Goal: Task Accomplishment & Management: Manage account settings

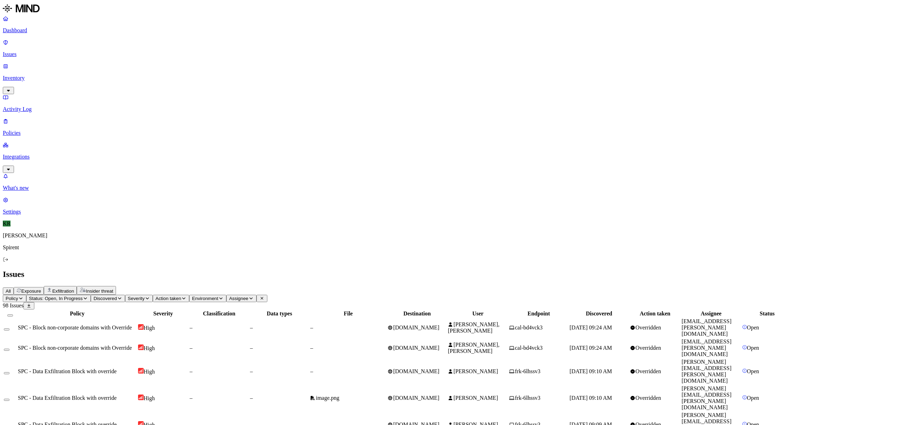
scroll to position [82, 0]
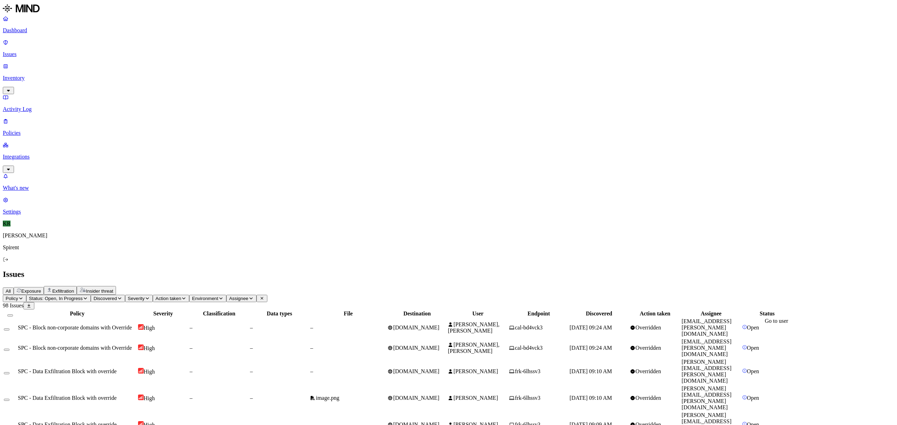
drag, startPoint x: 807, startPoint y: 331, endPoint x: 752, endPoint y: 335, distance: 54.8
copy link "[EMAIL_ADDRESS][DOMAIN_NAME]"
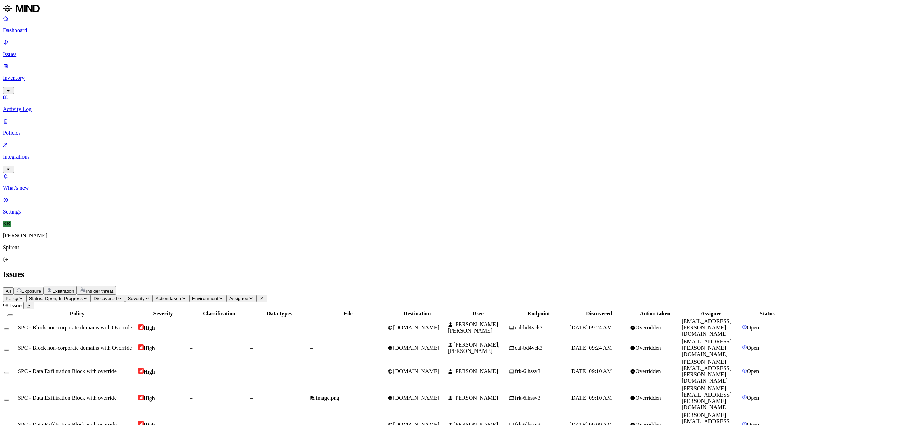
click at [13, 314] on button "Select all" at bounding box center [10, 315] width 6 height 2
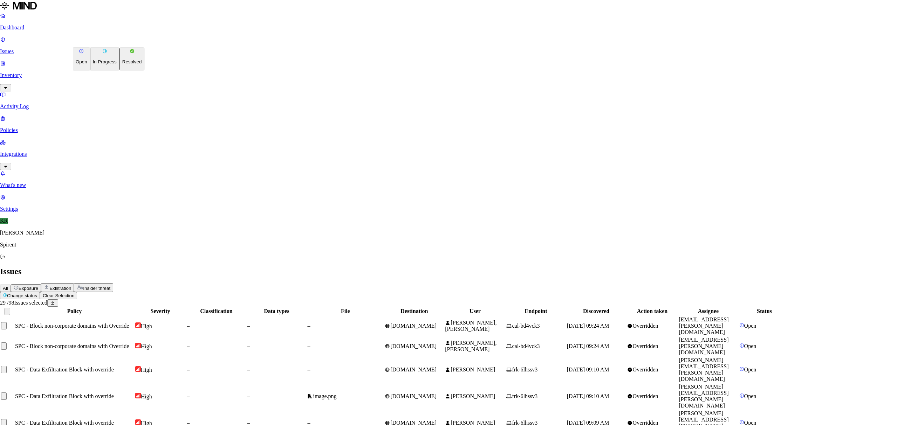
click at [119, 70] on button "Resolved" at bounding box center [131, 59] width 25 height 23
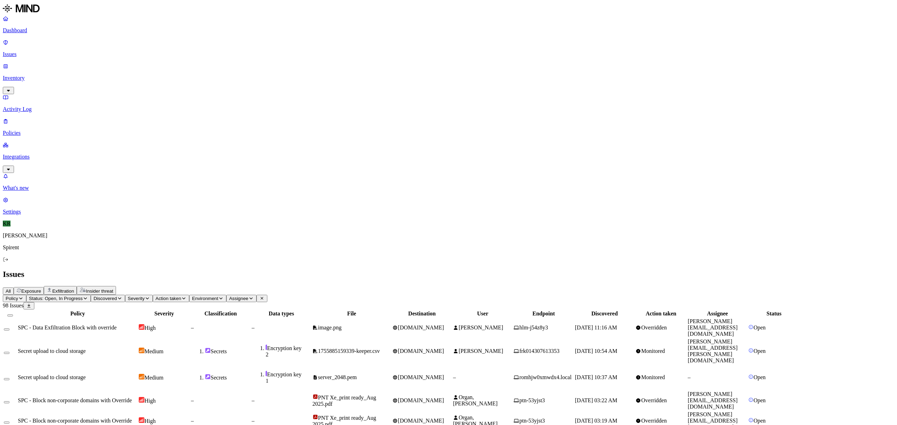
scroll to position [0, 0]
click at [117, 325] on span "SPC - Data Exfiltration Block with override" at bounding box center [67, 328] width 99 height 6
click at [137, 348] on div "Secret upload to cloud storage" at bounding box center [77, 351] width 119 height 6
click at [137, 374] on div "Secret upload to cloud storage" at bounding box center [77, 377] width 119 height 6
click at [132, 397] on span "SPC - Block non-corporate domains with Override" at bounding box center [75, 400] width 114 height 6
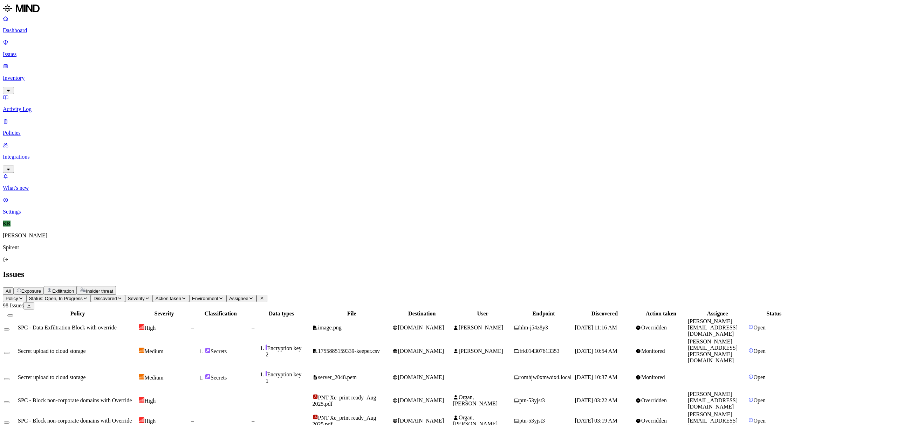
click at [9, 378] on button "Select row" at bounding box center [7, 379] width 6 height 2
type button "on"
click at [9, 330] on button "Select row" at bounding box center [7, 331] width 6 height 2
click at [105, 41] on html "Dashboard Issues Inventory Activity Log Policies Integrations What's new 1 Sett…" at bounding box center [448, 332] width 897 height 664
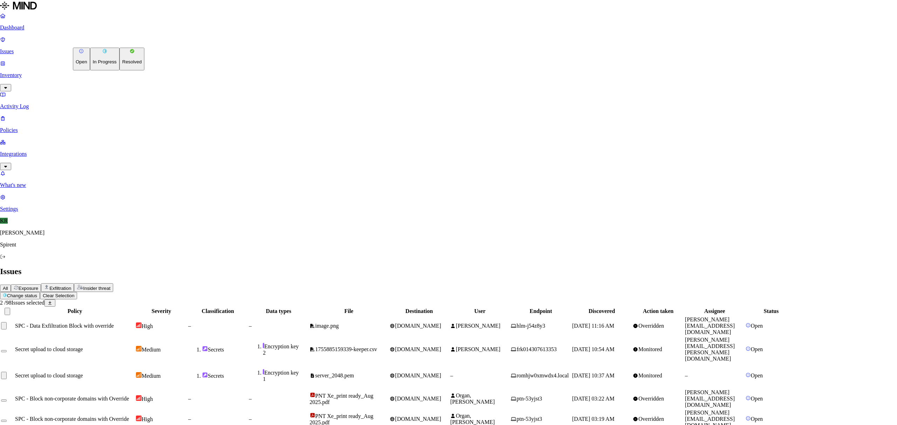
click at [122, 64] on p "Resolved" at bounding box center [132, 61] width 20 height 5
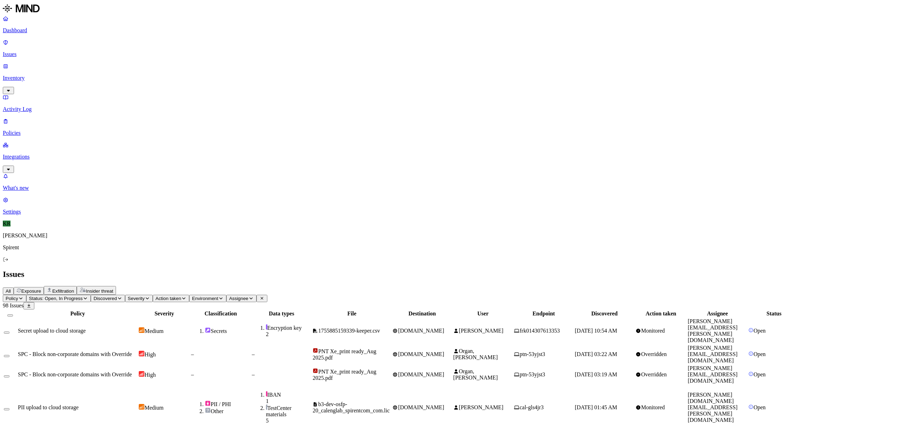
click at [41, 289] on span "Exposure" at bounding box center [31, 291] width 20 height 5
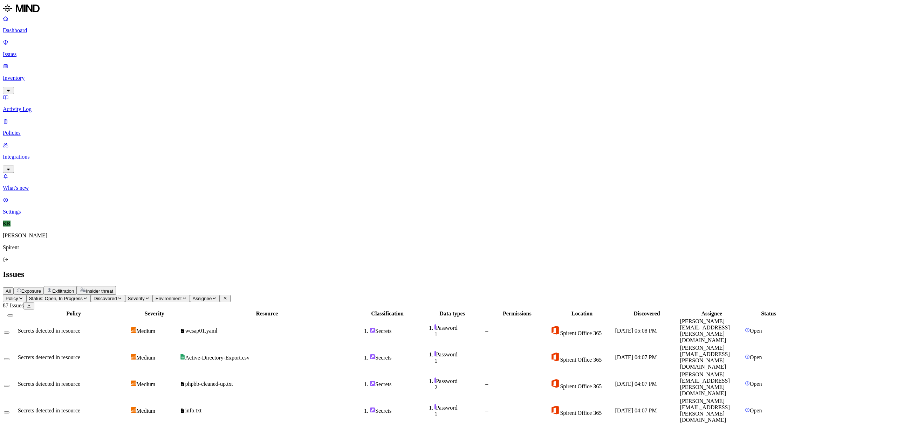
scroll to position [82, 0]
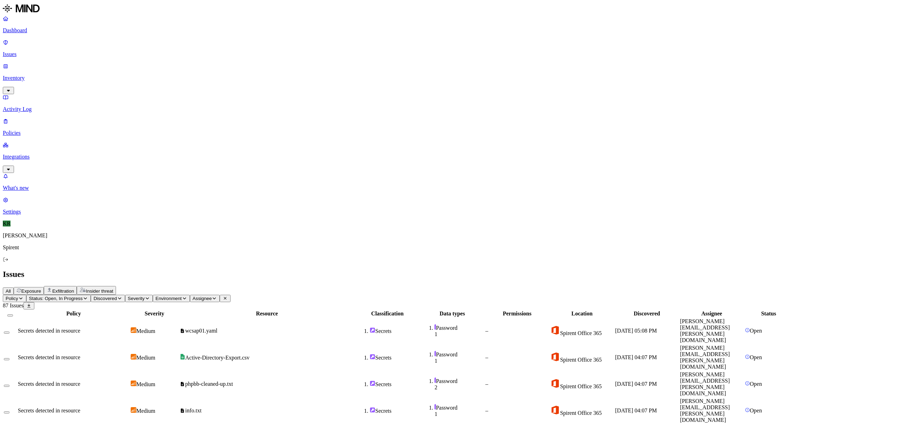
click at [13, 314] on button "Select all" at bounding box center [10, 315] width 6 height 2
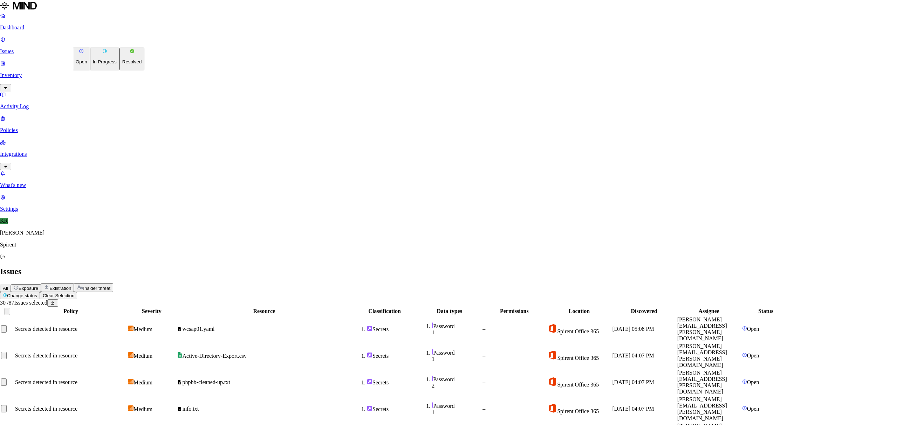
click at [122, 64] on p "Resolved" at bounding box center [132, 61] width 20 height 5
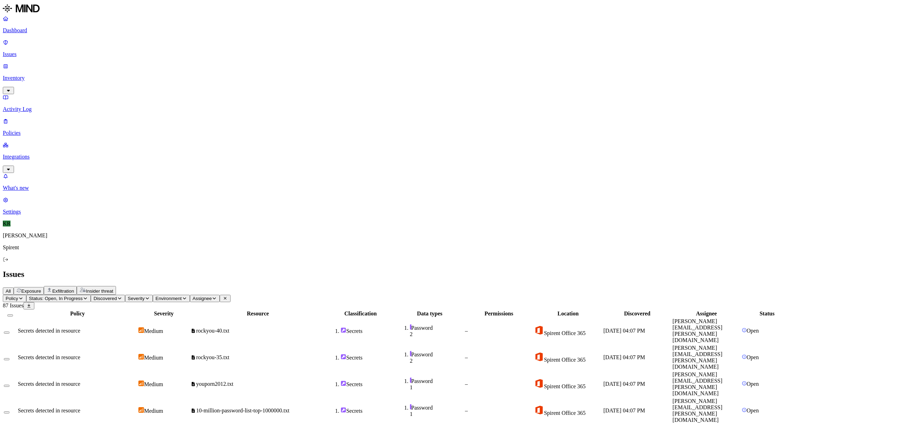
click at [233, 381] on span "youporn2012.txt" at bounding box center [214, 384] width 37 height 6
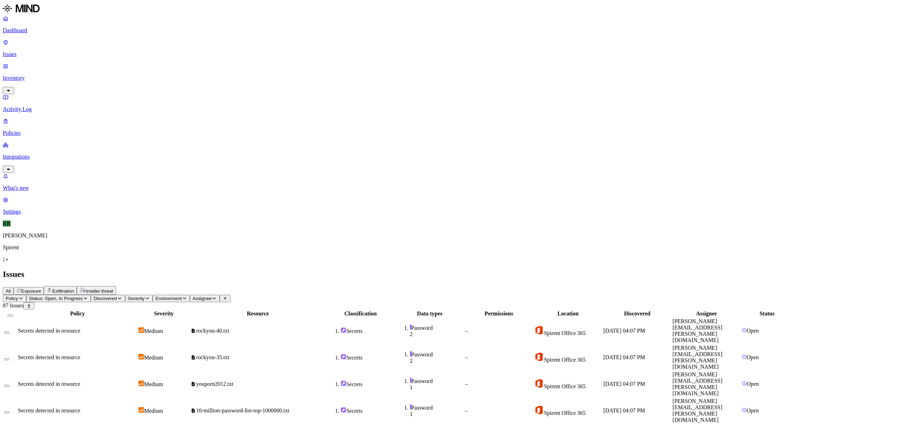
scroll to position [3, 0]
click at [13, 314] on button "Select all" at bounding box center [10, 315] width 6 height 2
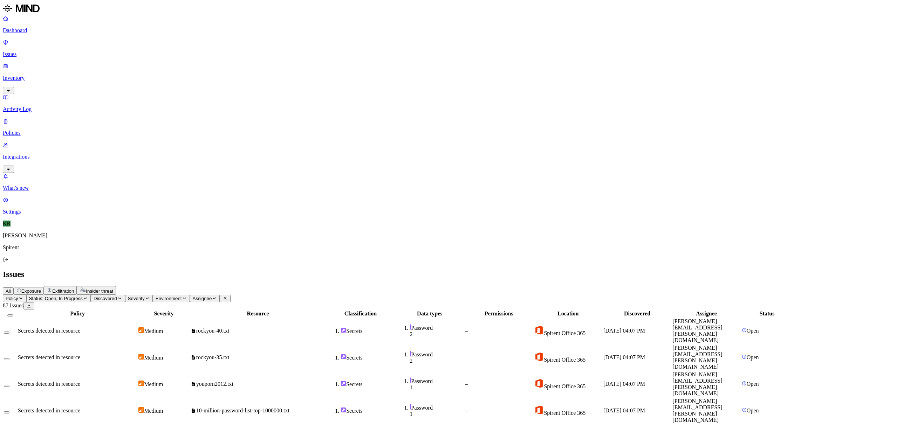
scroll to position [81, 0]
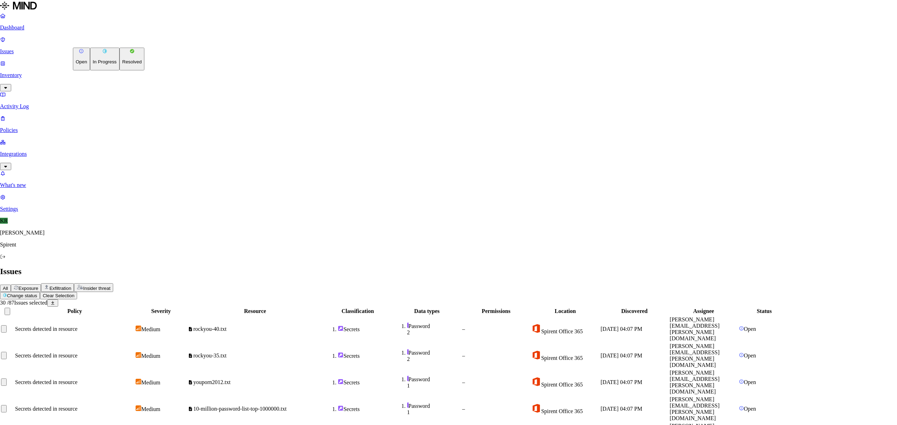
click at [119, 70] on button "Resolved" at bounding box center [131, 59] width 25 height 23
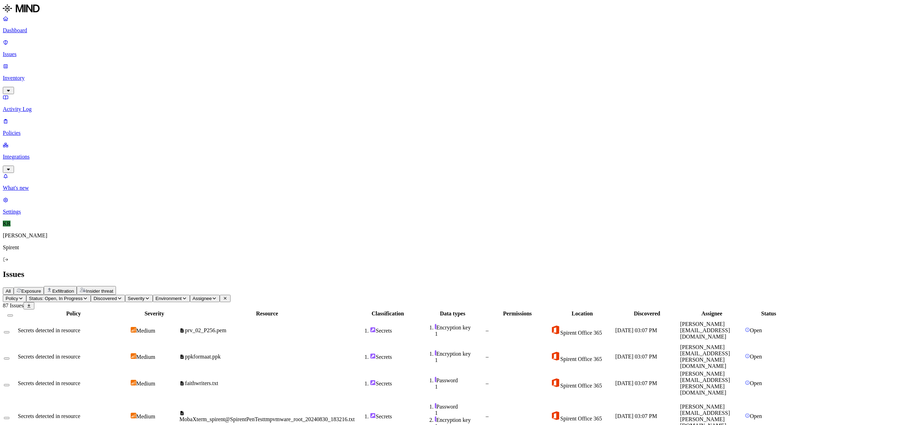
scroll to position [0, 0]
click at [467, 318] on td "Encryption key 1" at bounding box center [452, 330] width 64 height 25
drag, startPoint x: 697, startPoint y: 8, endPoint x: 697, endPoint y: 15, distance: 7.7
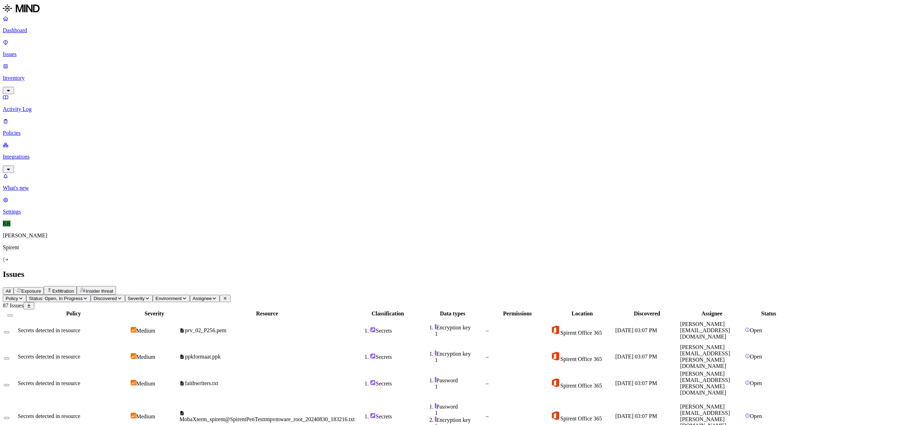
click at [13, 314] on button "Select all" at bounding box center [10, 315] width 6 height 2
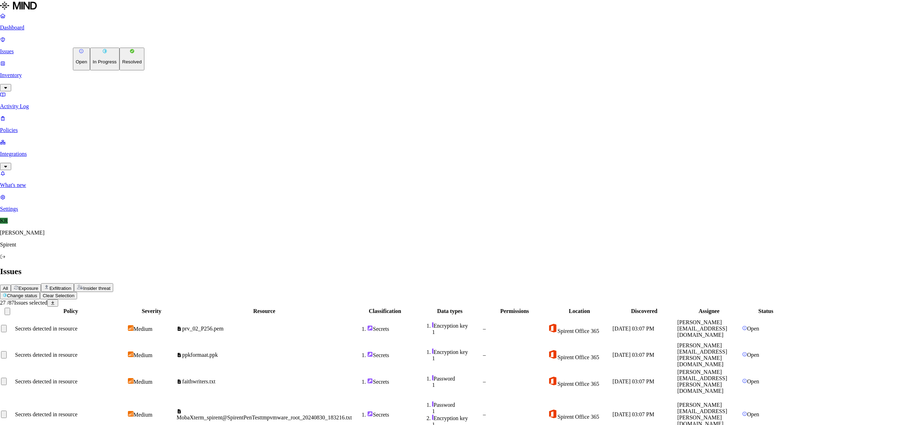
click at [119, 70] on button "Resolved" at bounding box center [131, 59] width 25 height 23
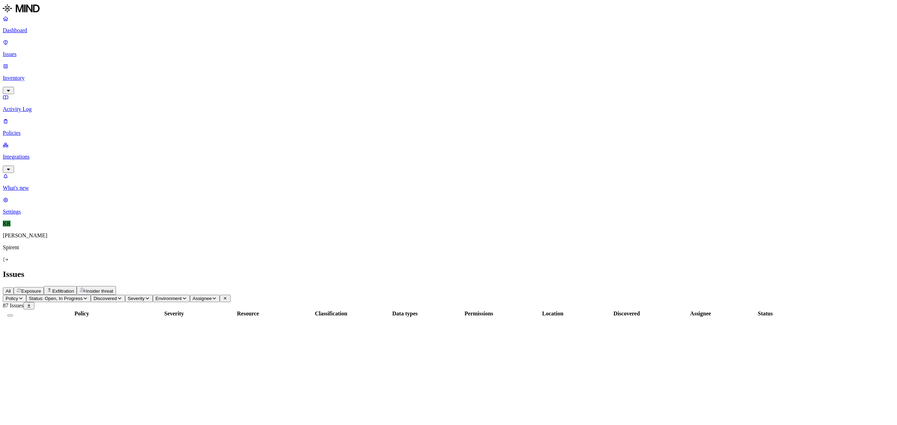
scroll to position [0, 0]
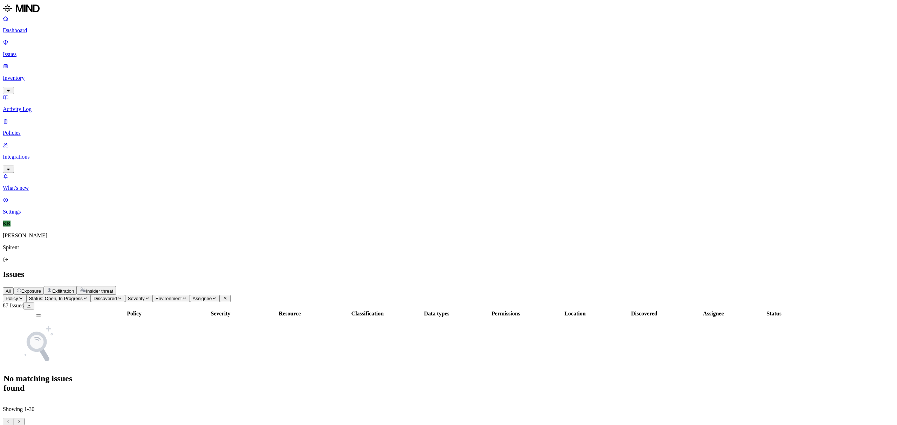
click at [11, 289] on span "All" at bounding box center [8, 291] width 5 height 5
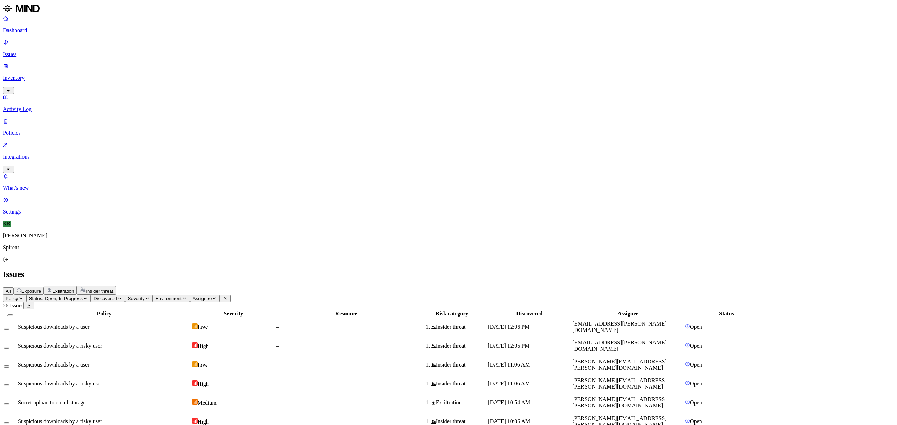
scroll to position [13, 0]
click at [116, 286] on button "Insider threat" at bounding box center [96, 290] width 39 height 9
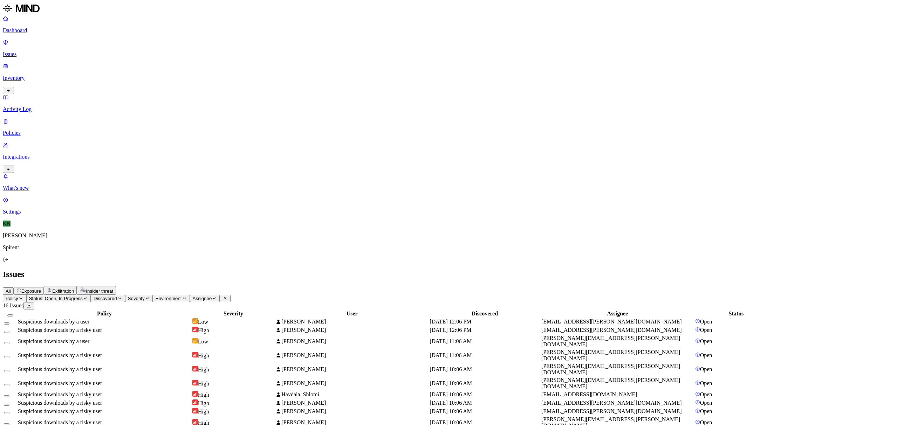
click at [326, 380] on span "[PERSON_NAME]" at bounding box center [303, 383] width 44 height 6
click at [275, 366] on div "High" at bounding box center [233, 369] width 82 height 7
click at [16, 311] on div at bounding box center [10, 314] width 13 height 6
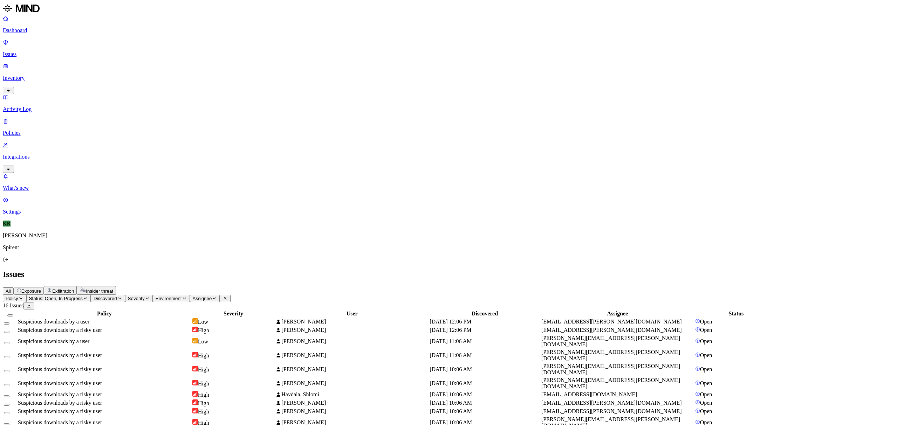
click at [13, 314] on button "Select all" at bounding box center [10, 315] width 6 height 2
click at [107, 42] on html "Dashboard Issues Inventory Activity Log Policies Integrations What's new 1 Sett…" at bounding box center [448, 248] width 897 height 496
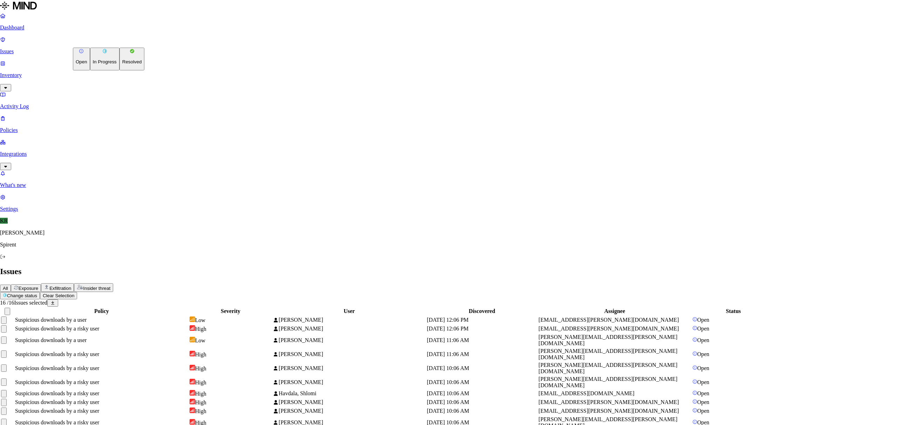
click at [122, 64] on p "Resolved" at bounding box center [132, 61] width 20 height 5
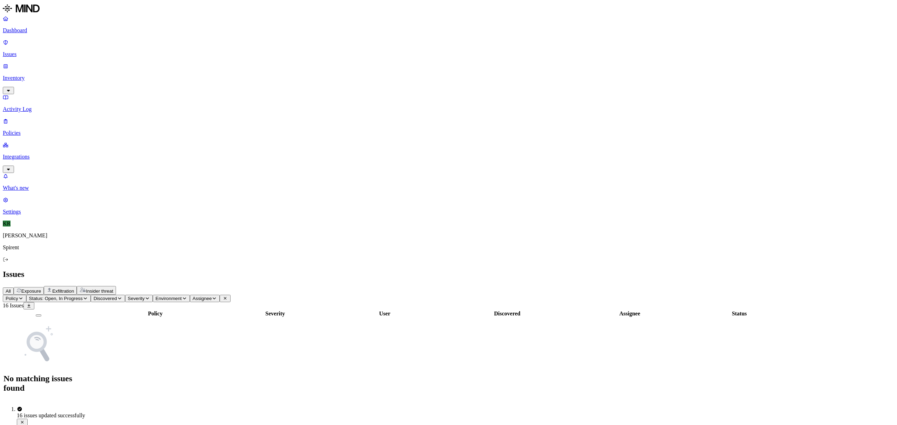
click at [14, 288] on button "All" at bounding box center [8, 291] width 11 height 7
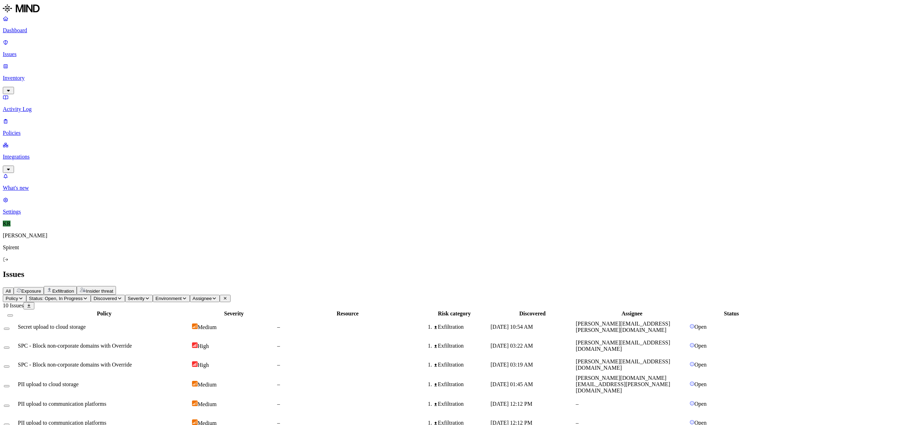
click at [276, 318] on td "Medium" at bounding box center [234, 327] width 84 height 18
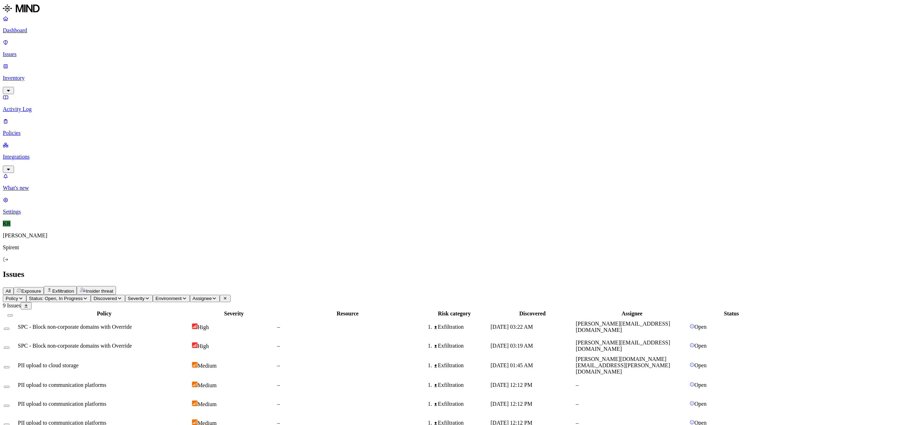
click at [26, 75] on p "Inventory" at bounding box center [448, 78] width 891 height 6
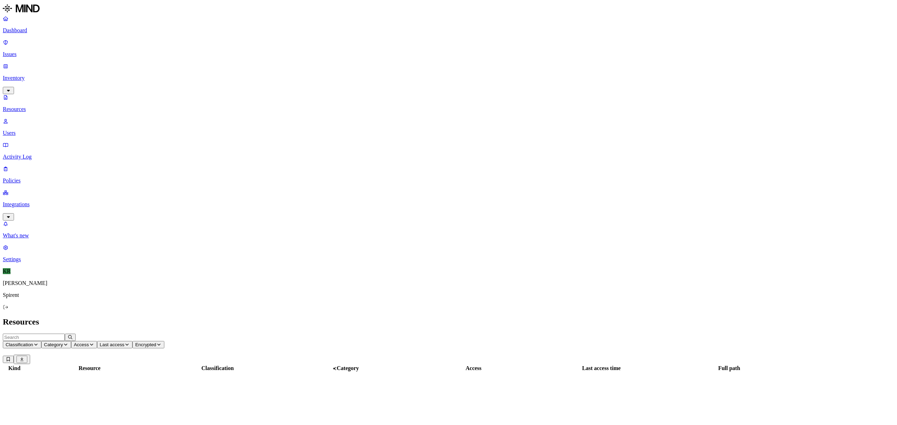
click at [26, 130] on p "Users" at bounding box center [448, 133] width 891 height 6
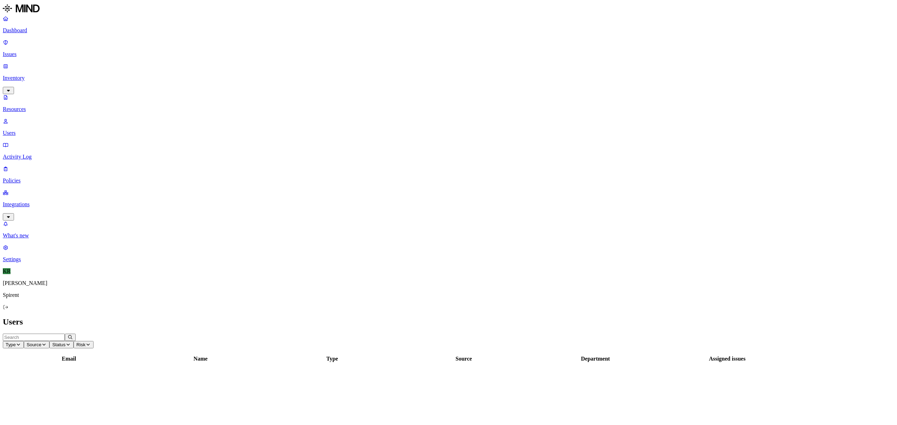
click at [65, 334] on input "text" at bounding box center [34, 337] width 62 height 7
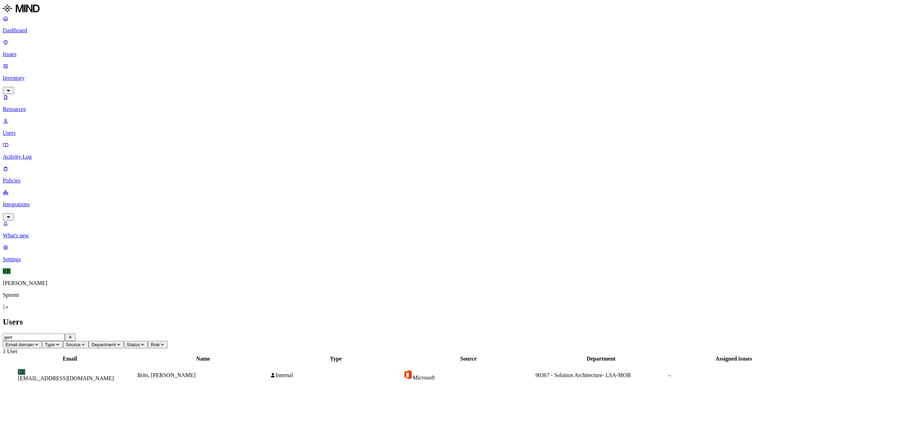
type input "gert"
click at [117, 375] on figcaption "[EMAIL_ADDRESS][DOMAIN_NAME]" at bounding box center [70, 378] width 104 height 6
click at [11, 403] on icon at bounding box center [8, 405] width 5 height 4
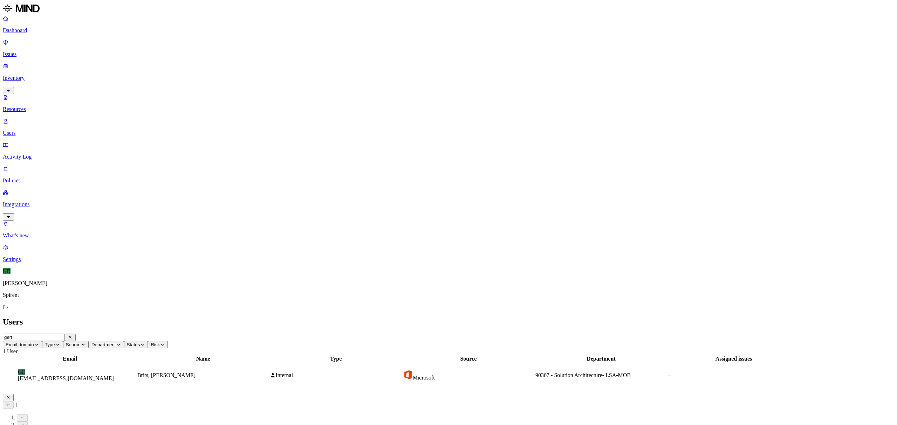
click at [11, 403] on icon at bounding box center [8, 405] width 5 height 4
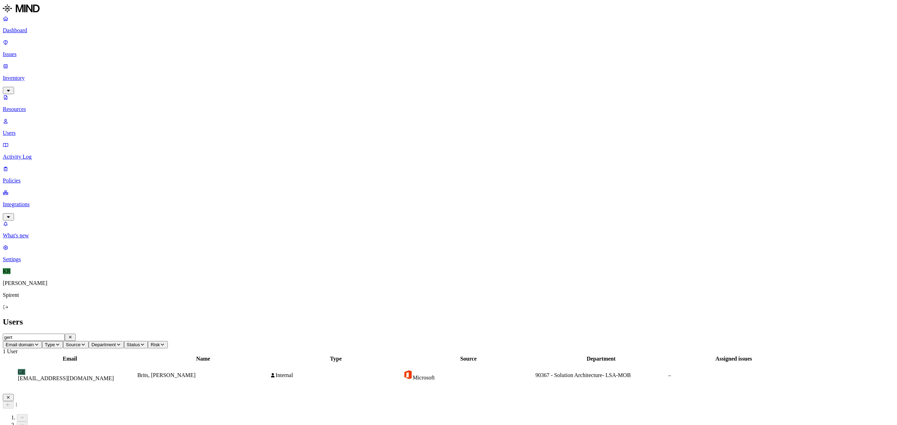
click at [24, 48] on link "Issues" at bounding box center [448, 48] width 891 height 18
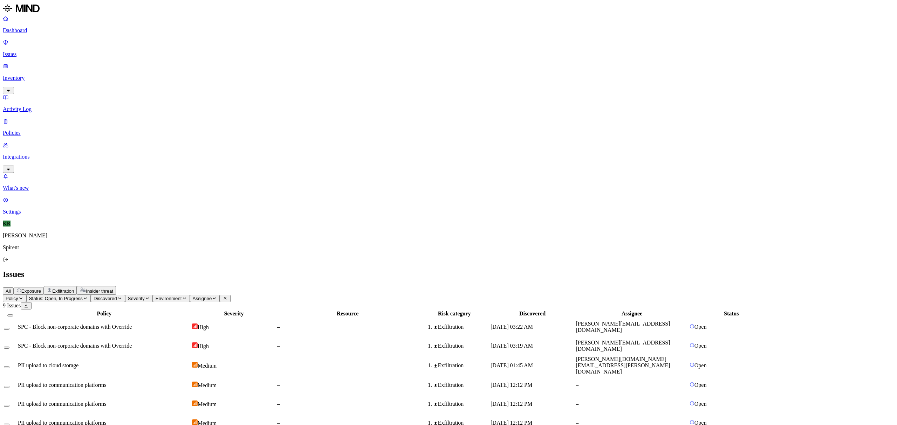
click at [29, 47] on link "Issues" at bounding box center [448, 48] width 891 height 18
click at [83, 296] on span "Status: Open, In Progress" at bounding box center [56, 298] width 54 height 5
click at [127, 61] on img at bounding box center [130, 64] width 6 height 6
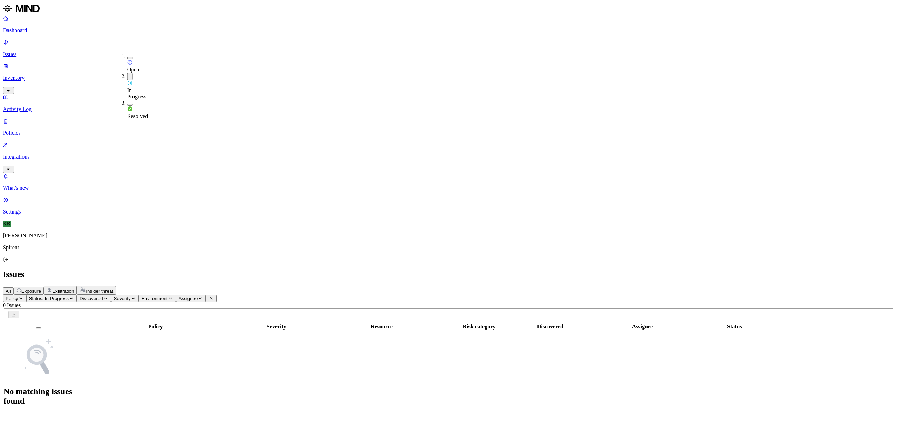
click at [127, 73] on button "button" at bounding box center [130, 76] width 6 height 7
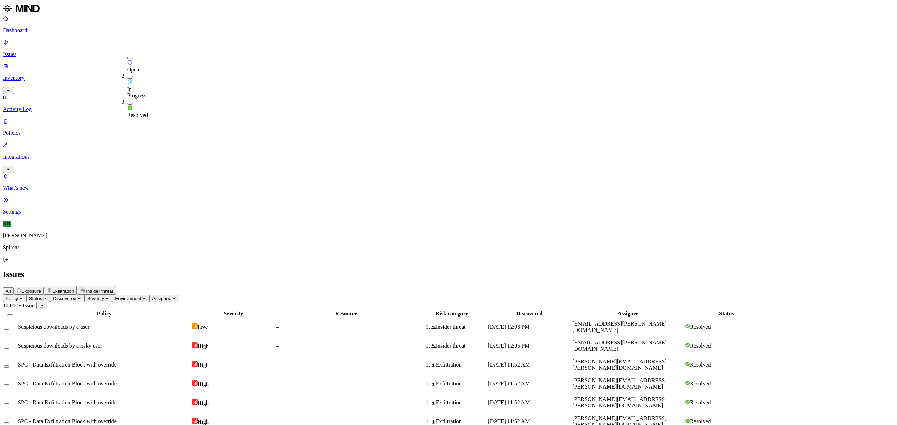
click at [171, 296] on span "Assignee" at bounding box center [161, 298] width 19 height 5
type input "gert"
click at [258, 79] on div "[EMAIL_ADDRESS][DOMAIN_NAME]" at bounding box center [291, 73] width 67 height 13
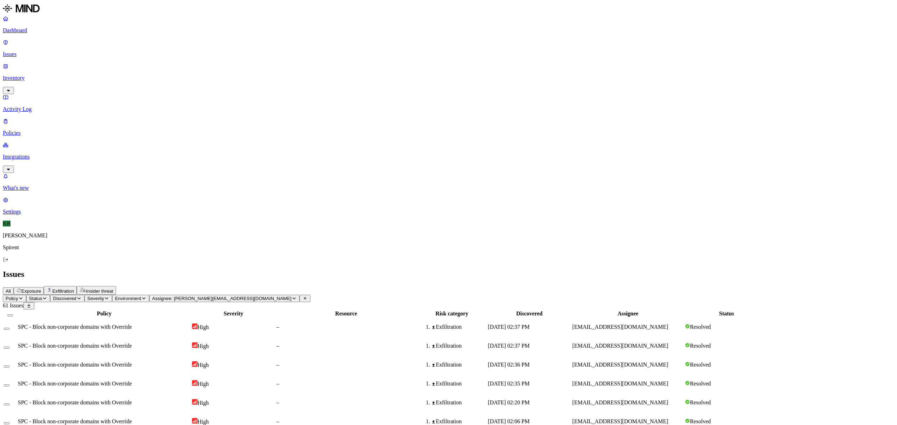
scroll to position [82, 0]
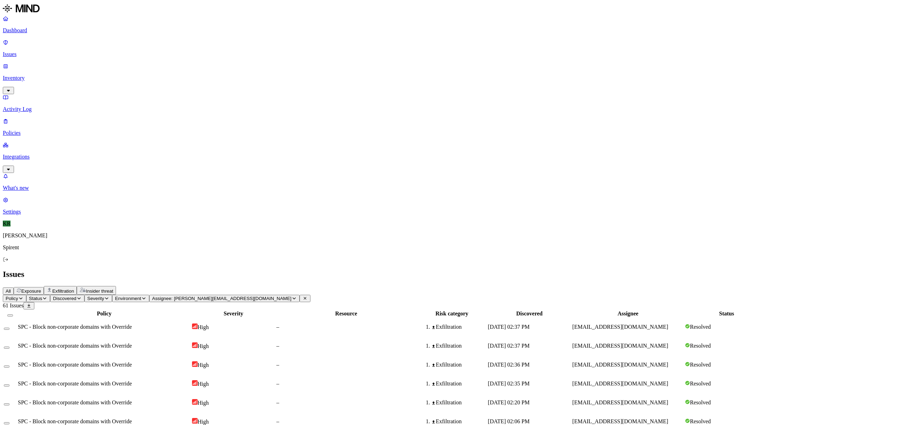
click at [24, 75] on p "Inventory" at bounding box center [448, 78] width 891 height 6
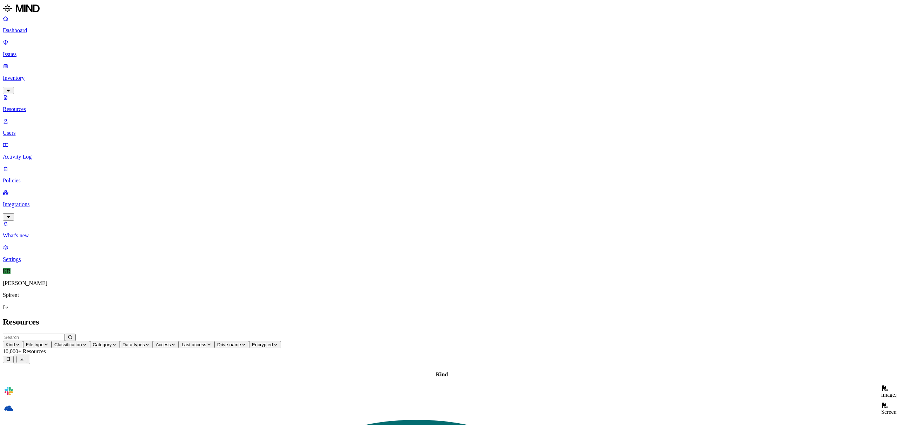
click at [31, 130] on p "Users" at bounding box center [448, 133] width 891 height 6
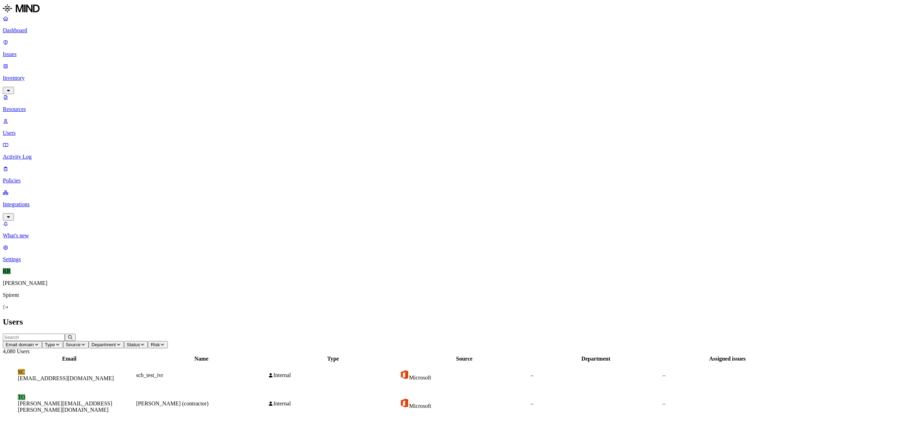
click at [65, 334] on input "text" at bounding box center [34, 337] width 62 height 7
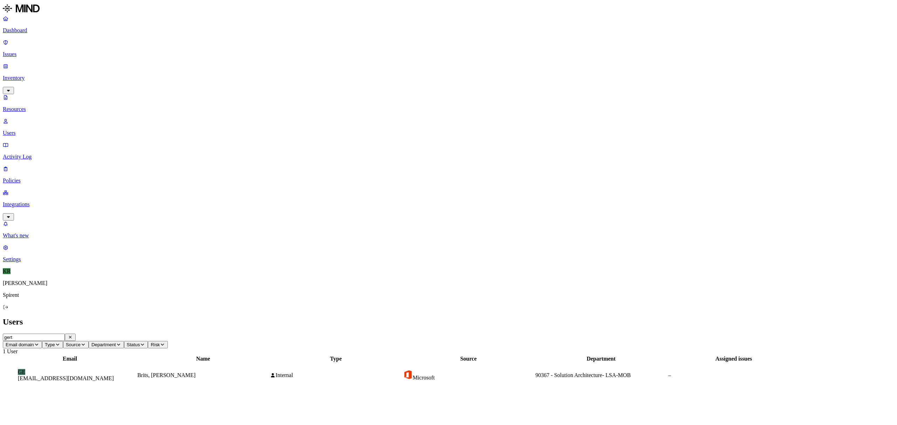
type input "gert"
click at [111, 375] on figcaption "[EMAIL_ADDRESS][DOMAIN_NAME]" at bounding box center [70, 378] width 104 height 6
click at [11, 403] on icon at bounding box center [8, 405] width 5 height 4
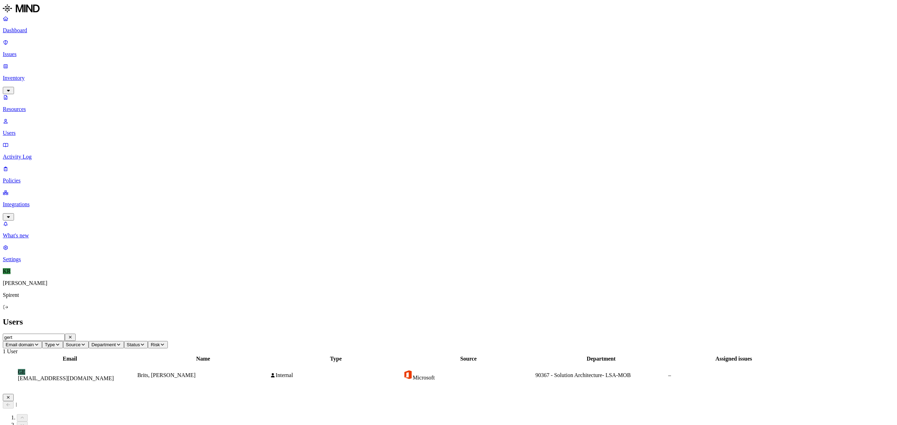
click at [21, 51] on p "Issues" at bounding box center [448, 54] width 891 height 6
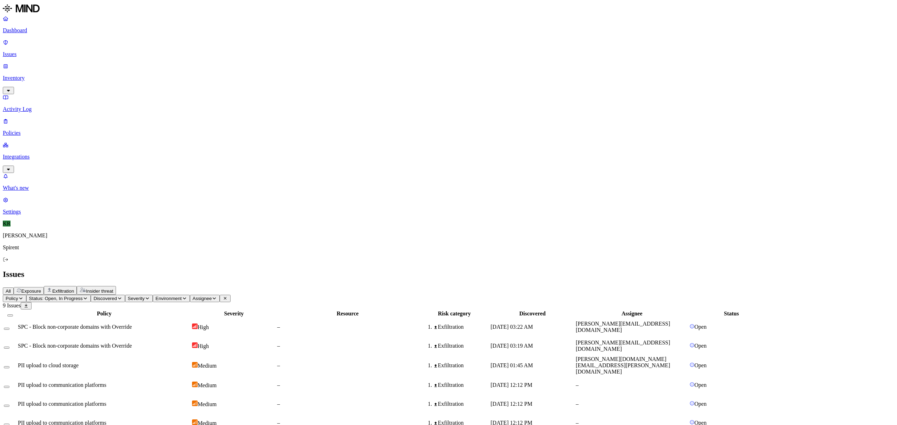
click at [78, 362] on span "PII upload to cloud storage" at bounding box center [48, 365] width 61 height 6
click at [18, 296] on span "Policy" at bounding box center [12, 298] width 13 height 5
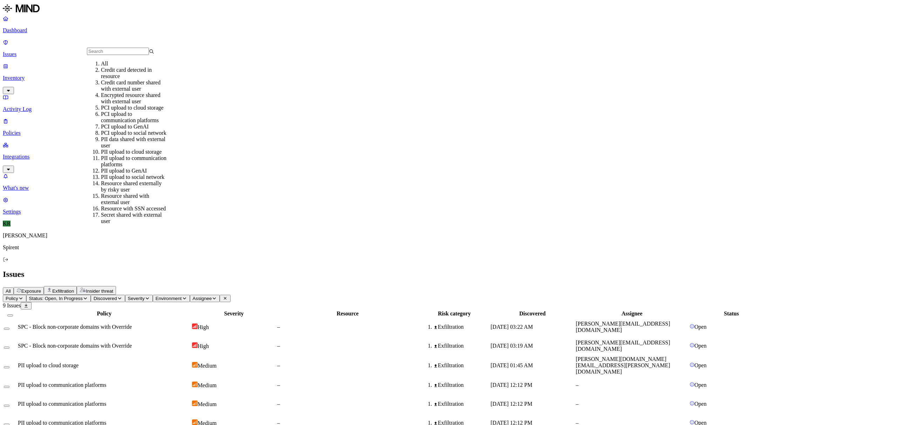
scroll to position [47, 0]
click at [118, 155] on div "PII upload to communication platforms" at bounding box center [134, 161] width 67 height 13
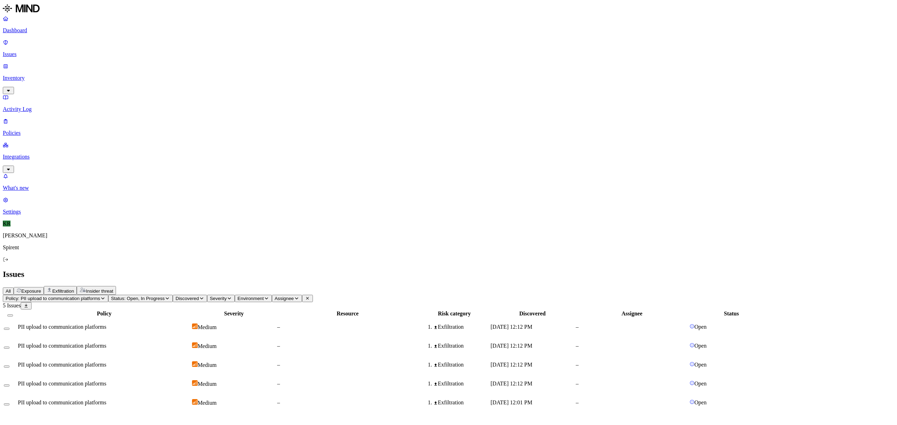
drag, startPoint x: 213, startPoint y: 39, endPoint x: 214, endPoint y: 44, distance: 5.3
click at [173, 295] on button "Status: Open, In Progress" at bounding box center [140, 298] width 64 height 7
click at [185, 101] on div "Resolved" at bounding box center [185, 111] width 0 height 20
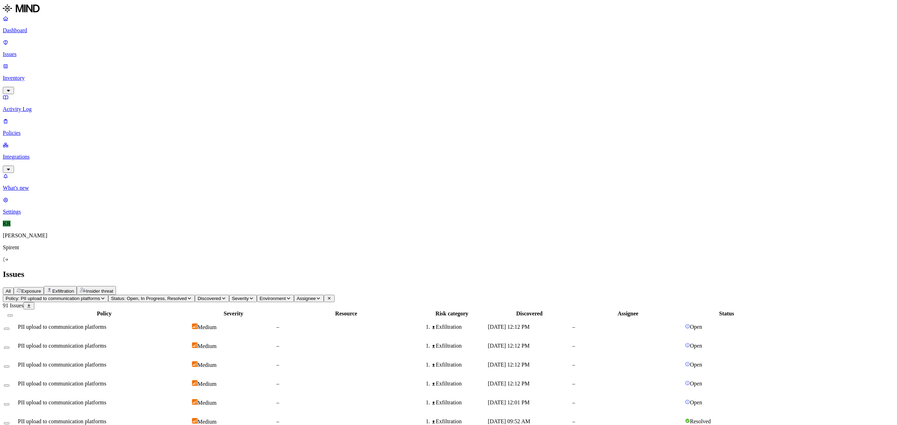
scroll to position [82, 0]
drag, startPoint x: 92, startPoint y: 25, endPoint x: 86, endPoint y: 36, distance: 13.6
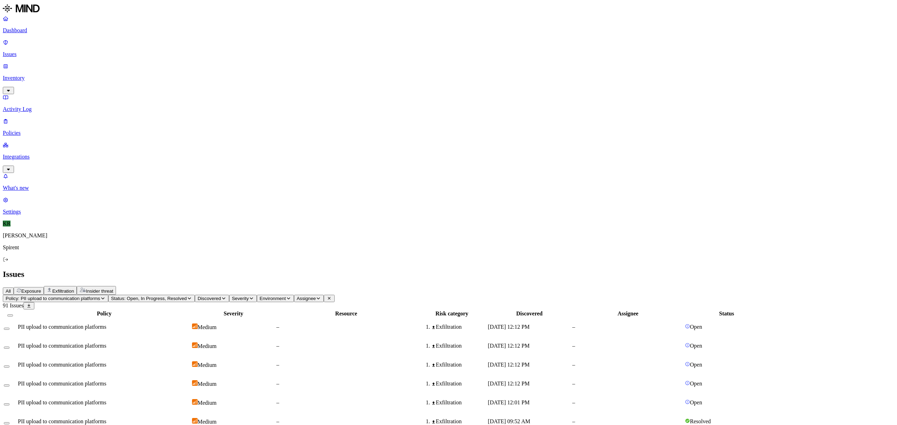
click at [11, 289] on span "All" at bounding box center [8, 291] width 5 height 5
click at [105, 296] on icon "button" at bounding box center [102, 298] width 5 height 4
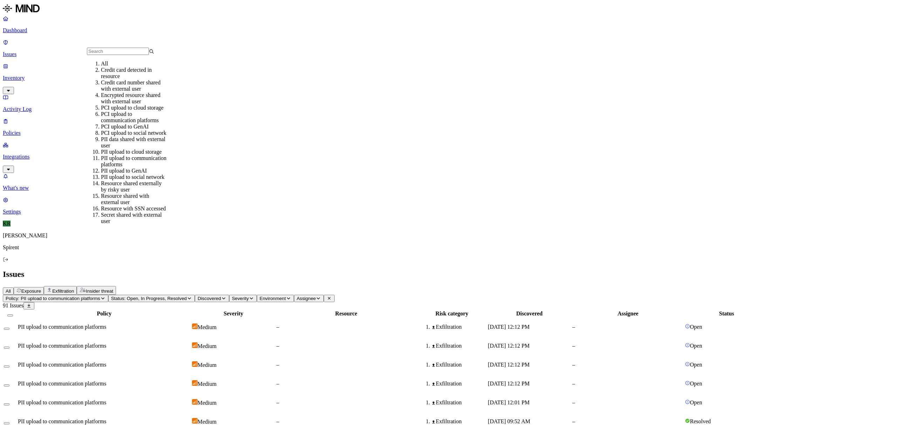
click at [104, 67] on div "All" at bounding box center [134, 64] width 67 height 6
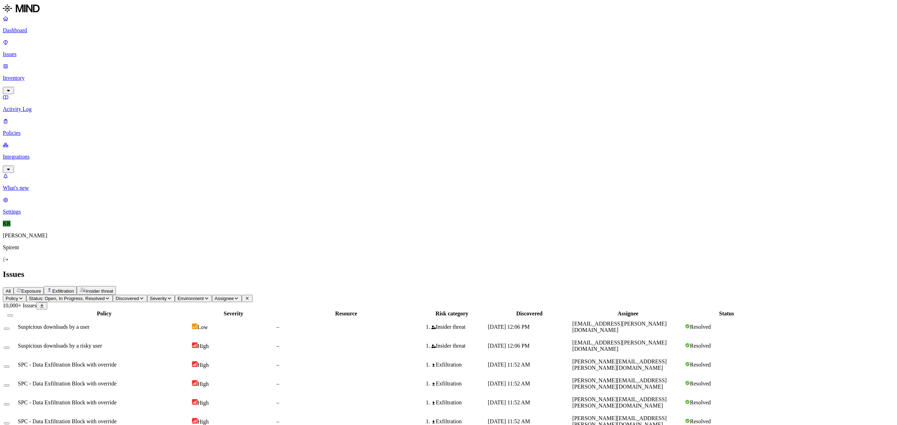
click at [105, 296] on span "Status: Open, In Progress, Resolved" at bounding box center [67, 298] width 76 height 5
click at [127, 108] on div "Resolved" at bounding box center [127, 114] width 0 height 13
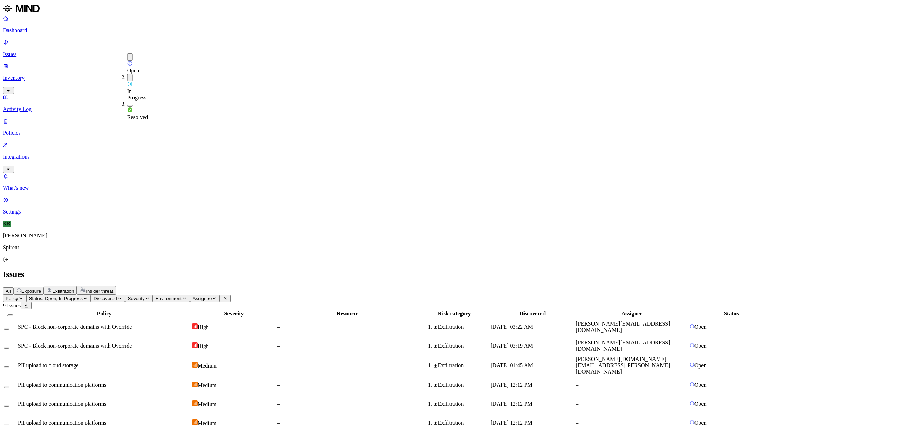
click at [355, 270] on h2 "Issues" at bounding box center [448, 274] width 891 height 9
click at [191, 324] on div "SPC - Block non-corporate domains with Override" at bounding box center [104, 327] width 173 height 6
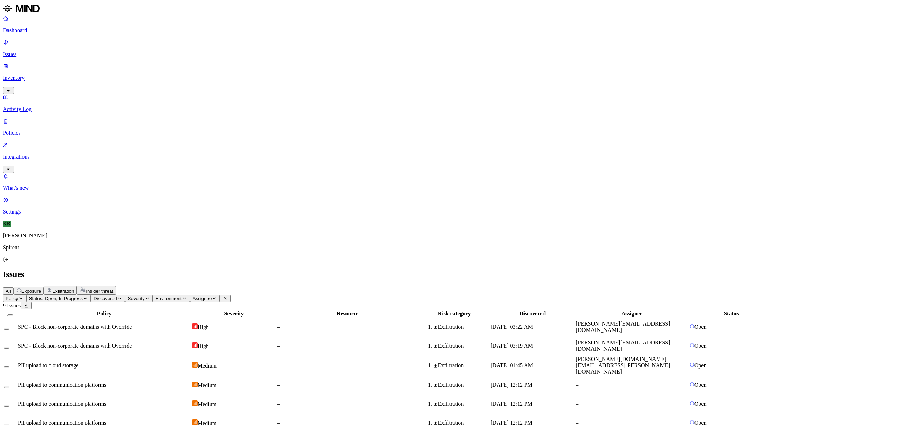
click at [276, 362] on div "Medium" at bounding box center [234, 365] width 84 height 7
click at [83, 296] on span "Status: Open, In Progress" at bounding box center [56, 298] width 54 height 5
click at [129, 107] on img at bounding box center [130, 110] width 6 height 6
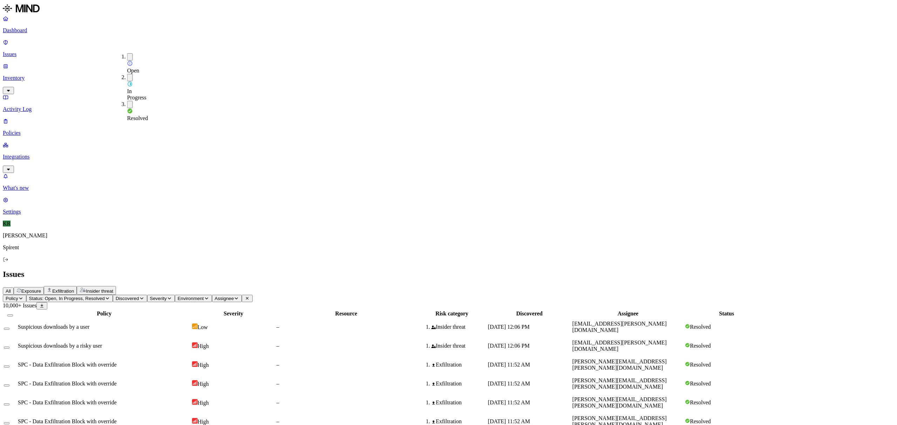
click at [26, 295] on button "Policy" at bounding box center [14, 298] width 23 height 7
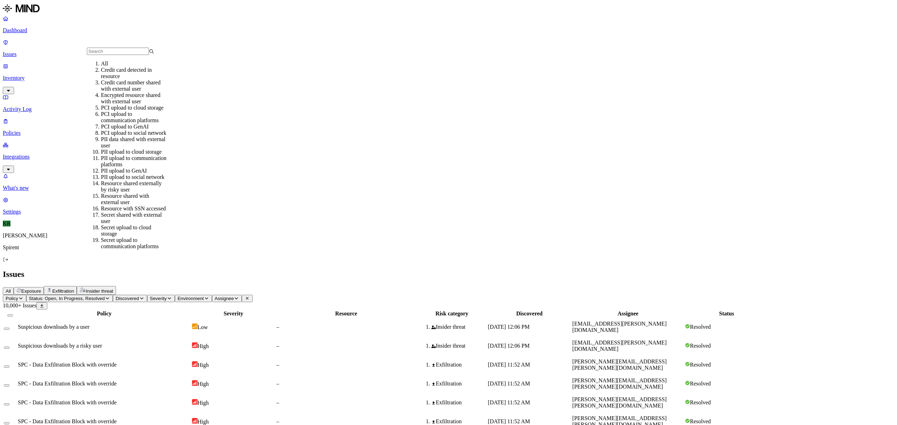
scroll to position [47, 0]
click at [123, 155] on div "PII upload to communication platforms" at bounding box center [134, 161] width 67 height 13
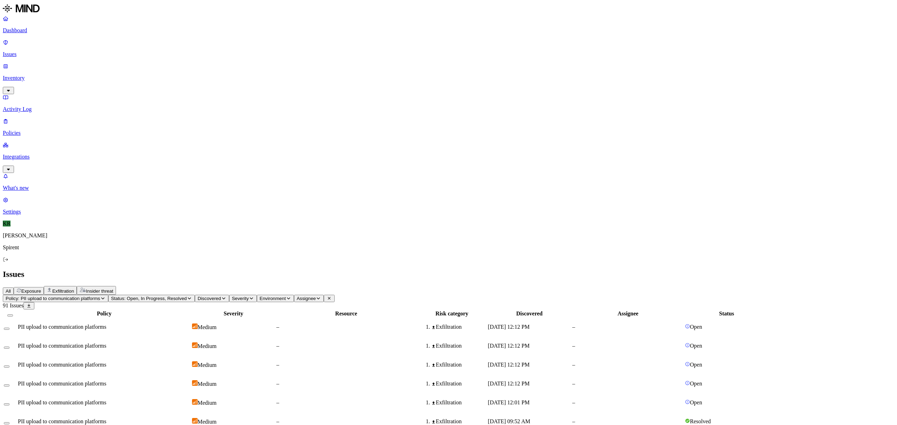
scroll to position [47, 0]
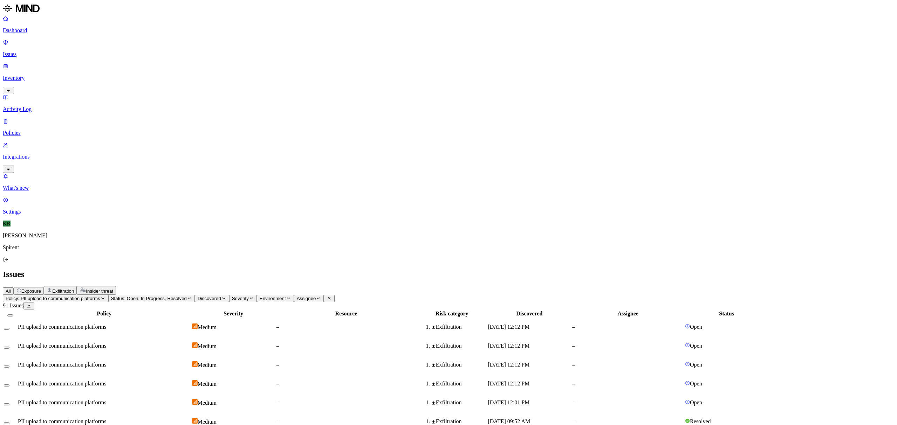
click at [187, 296] on span "Status: Open, In Progress, Resolved" at bounding box center [149, 298] width 76 height 5
click at [185, 101] on div "Resolved" at bounding box center [185, 111] width 0 height 21
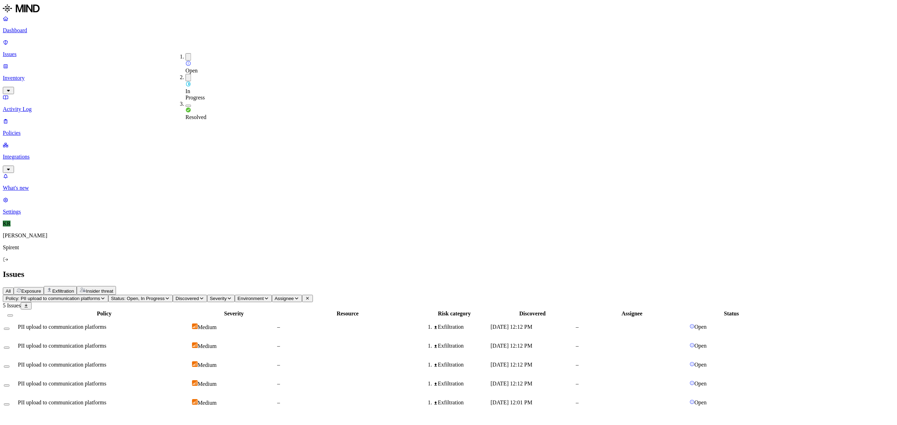
click at [100, 296] on span "Policy: PII upload to communication platforms" at bounding box center [53, 298] width 95 height 5
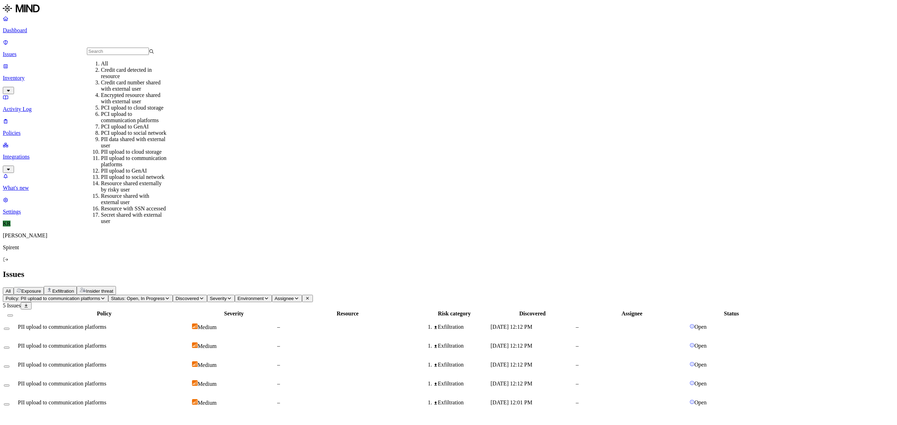
click at [132, 67] on div "All" at bounding box center [134, 64] width 67 height 6
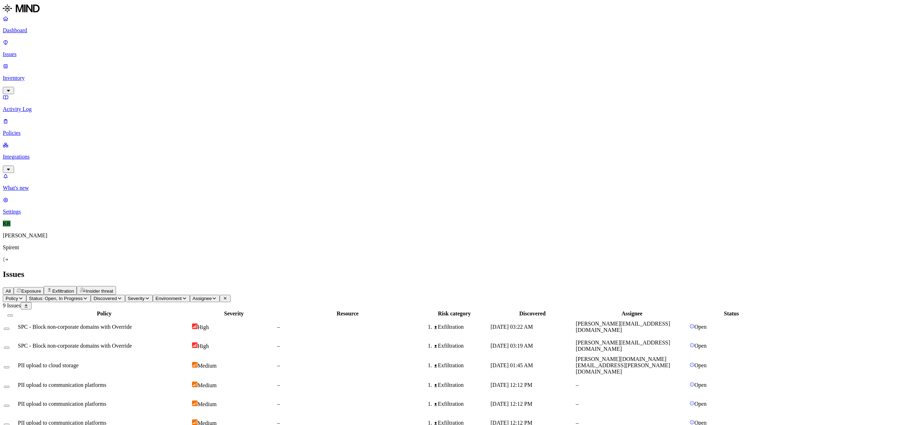
click at [489, 362] on div "Exfiltration" at bounding box center [461, 365] width 56 height 6
click at [489, 362] on div "Exfiltration" at bounding box center [454, 365] width 70 height 6
click at [28, 130] on p "Policies" at bounding box center [448, 133] width 891 height 6
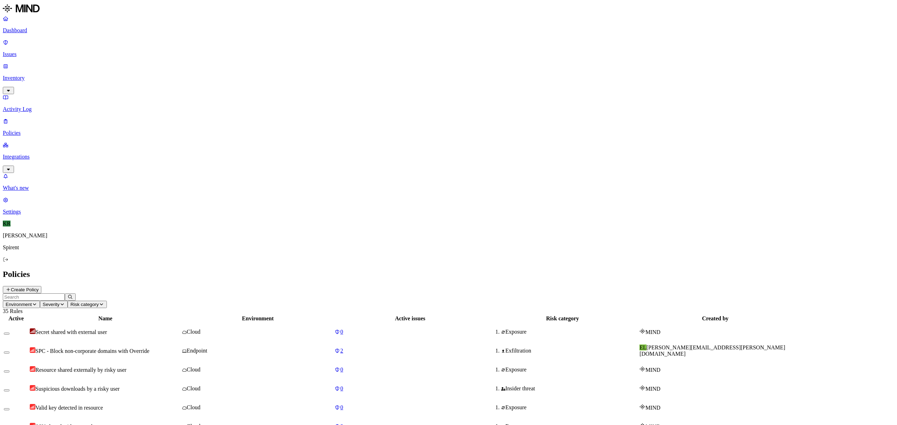
click at [149, 348] on span "SPC - Block non-corporate domains with Override" at bounding box center [92, 351] width 114 height 6
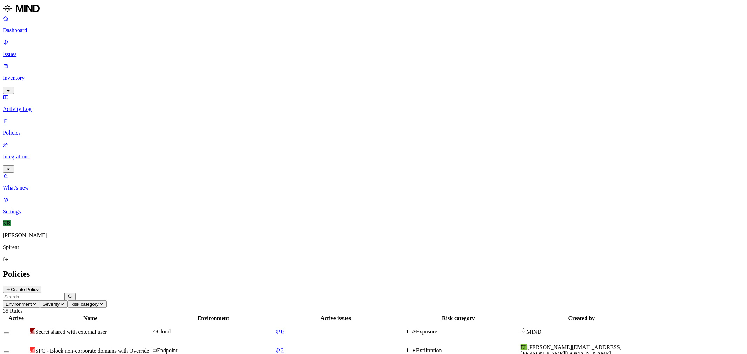
drag, startPoint x: 889, startPoint y: 0, endPoint x: 598, endPoint y: 132, distance: 319.1
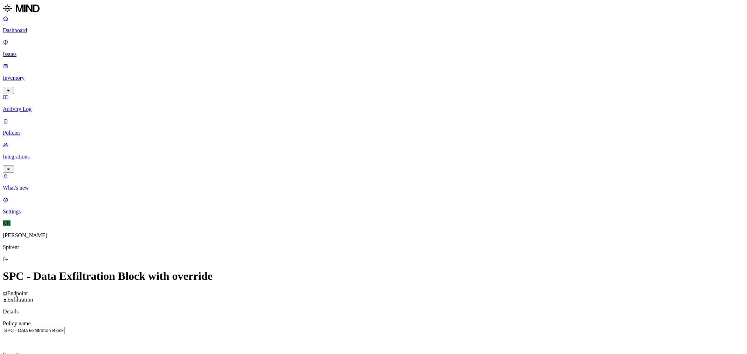
scroll to position [284, 0]
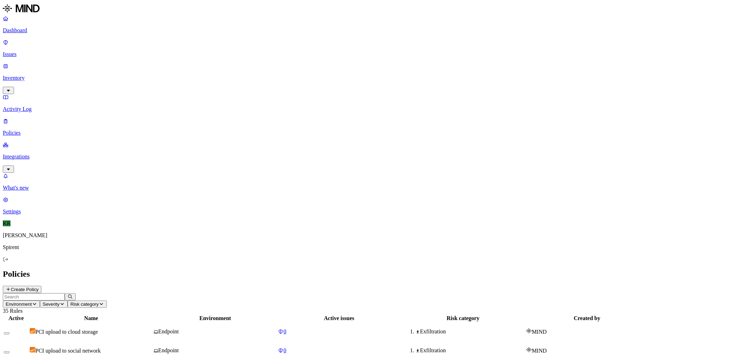
click at [18, 51] on p "Issues" at bounding box center [373, 54] width 741 height 6
